Goal: Find specific fact: Find specific fact

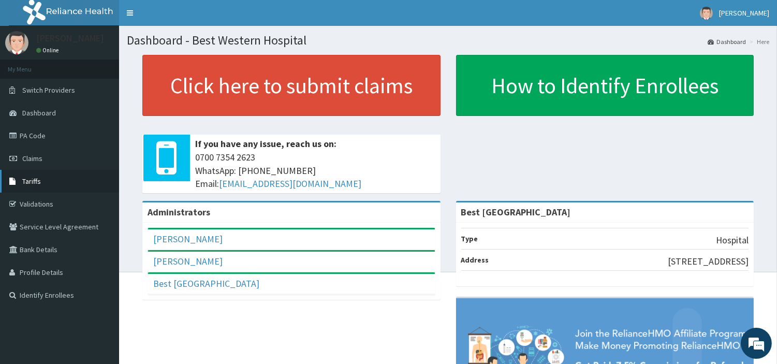
click at [40, 177] on link "Tariffs" at bounding box center [59, 181] width 119 height 23
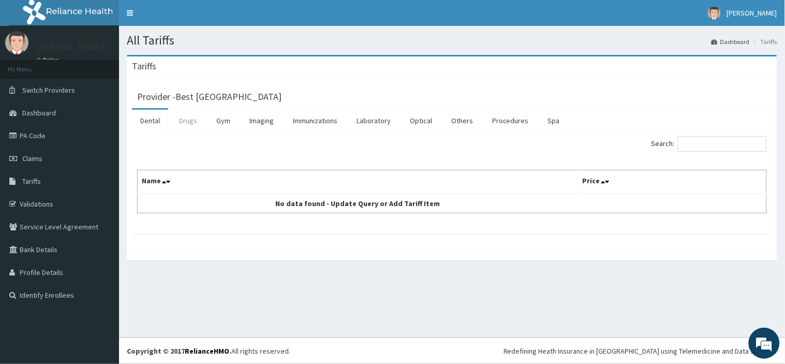
click at [184, 121] on link "Drugs" at bounding box center [188, 121] width 35 height 22
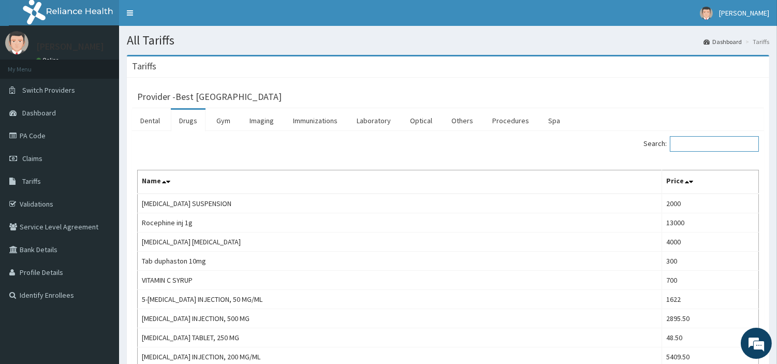
click at [696, 145] on input "Search:" at bounding box center [713, 144] width 89 height 16
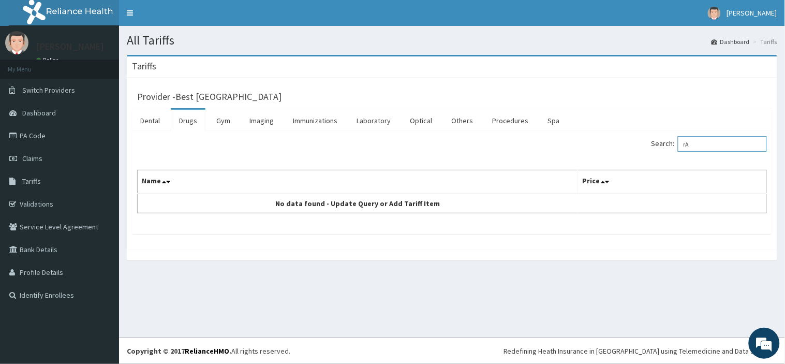
type input "r"
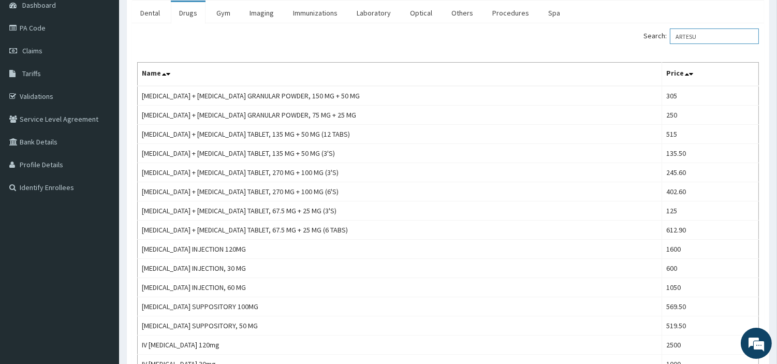
scroll to position [105, 0]
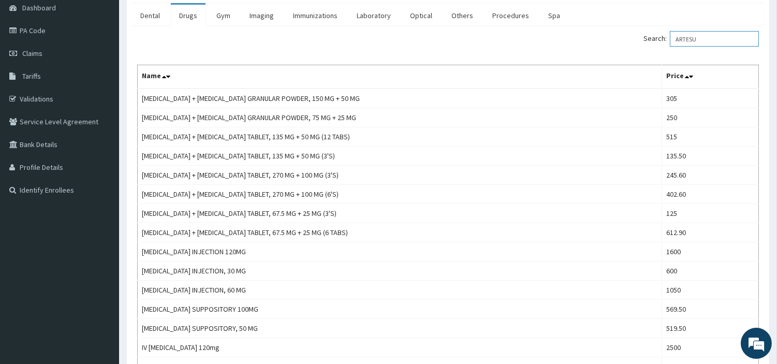
type input "ARTESU"
